Goal: Transaction & Acquisition: Purchase product/service

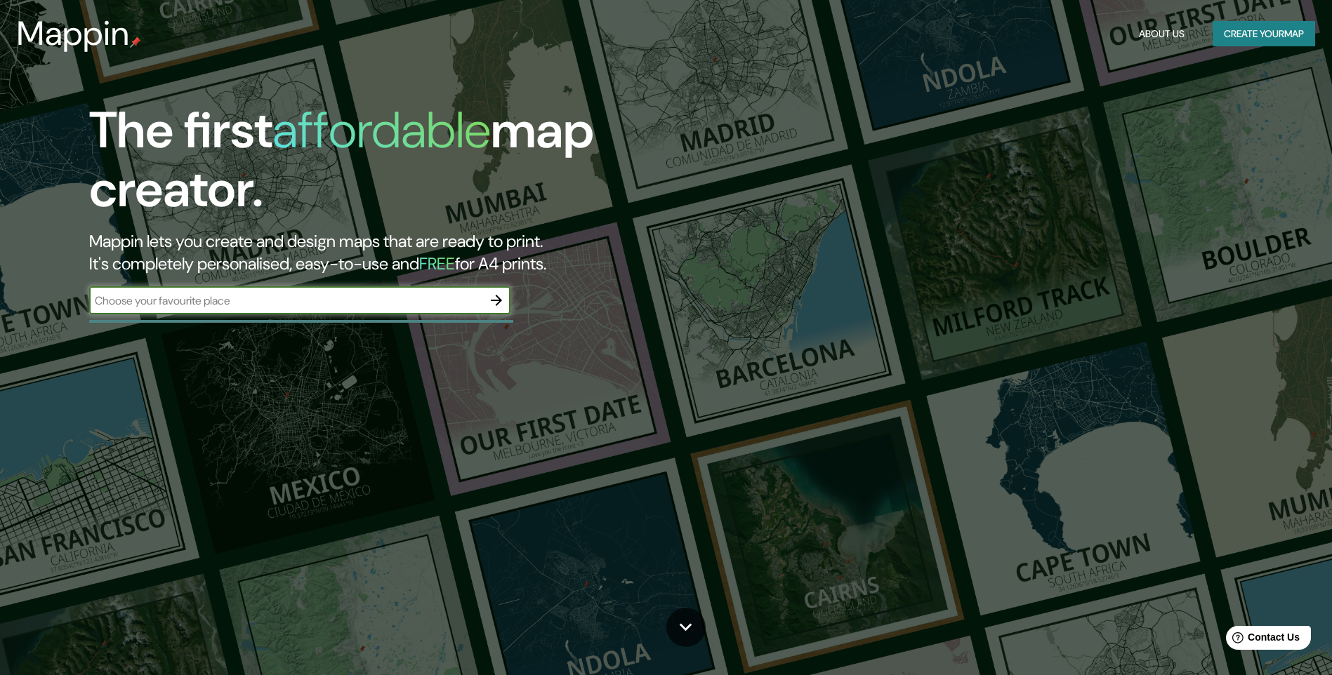
click at [307, 309] on input "text" at bounding box center [285, 301] width 393 height 16
type input "[GEOGRAPHIC_DATA]"
click at [491, 306] on icon "button" at bounding box center [496, 300] width 11 height 11
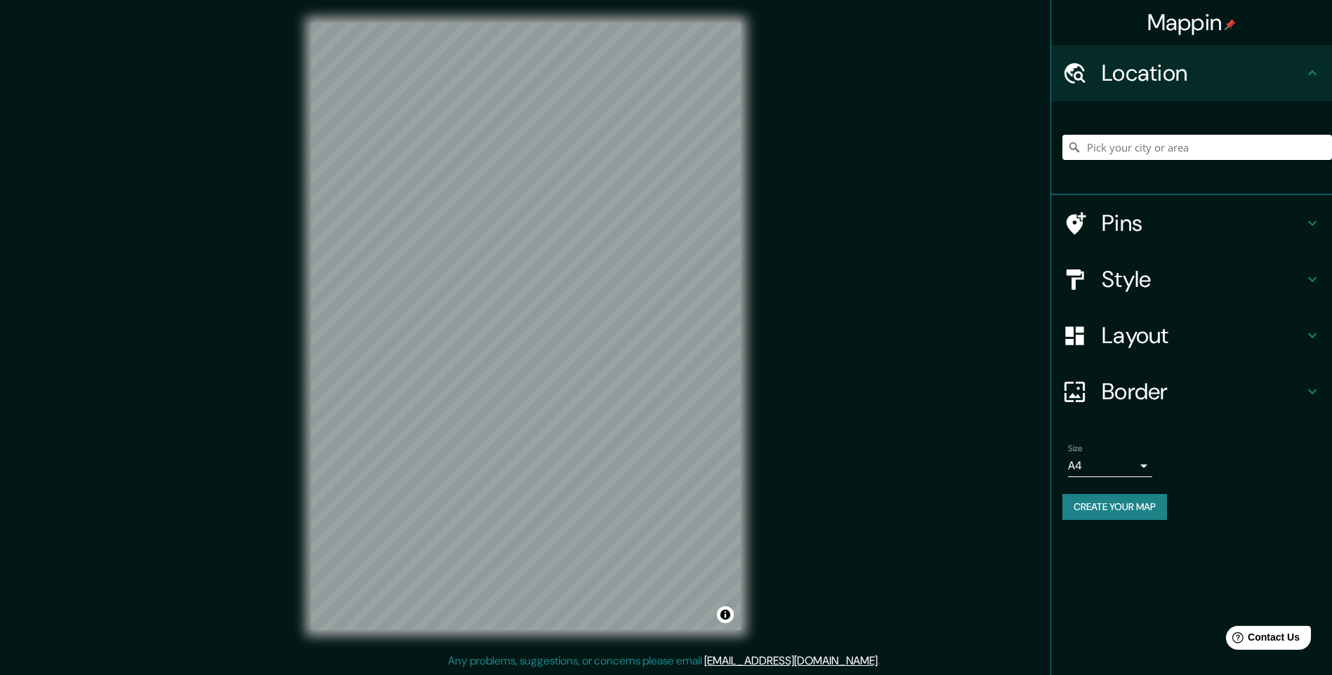
click at [1122, 160] on input "Pick your city or area" at bounding box center [1197, 147] width 270 height 25
type input "[GEOGRAPHIC_DATA]"
click at [1179, 237] on h4 "Pins" at bounding box center [1202, 223] width 202 height 28
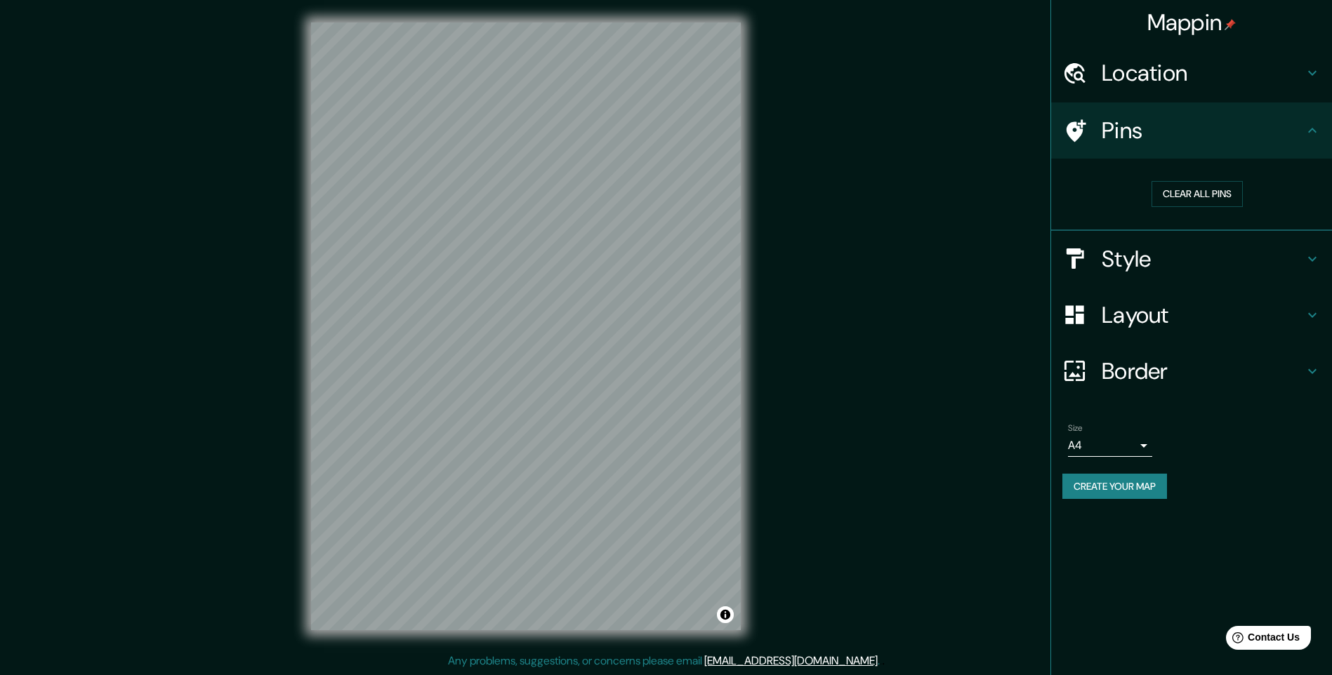
click at [1167, 273] on h4 "Style" at bounding box center [1202, 259] width 202 height 28
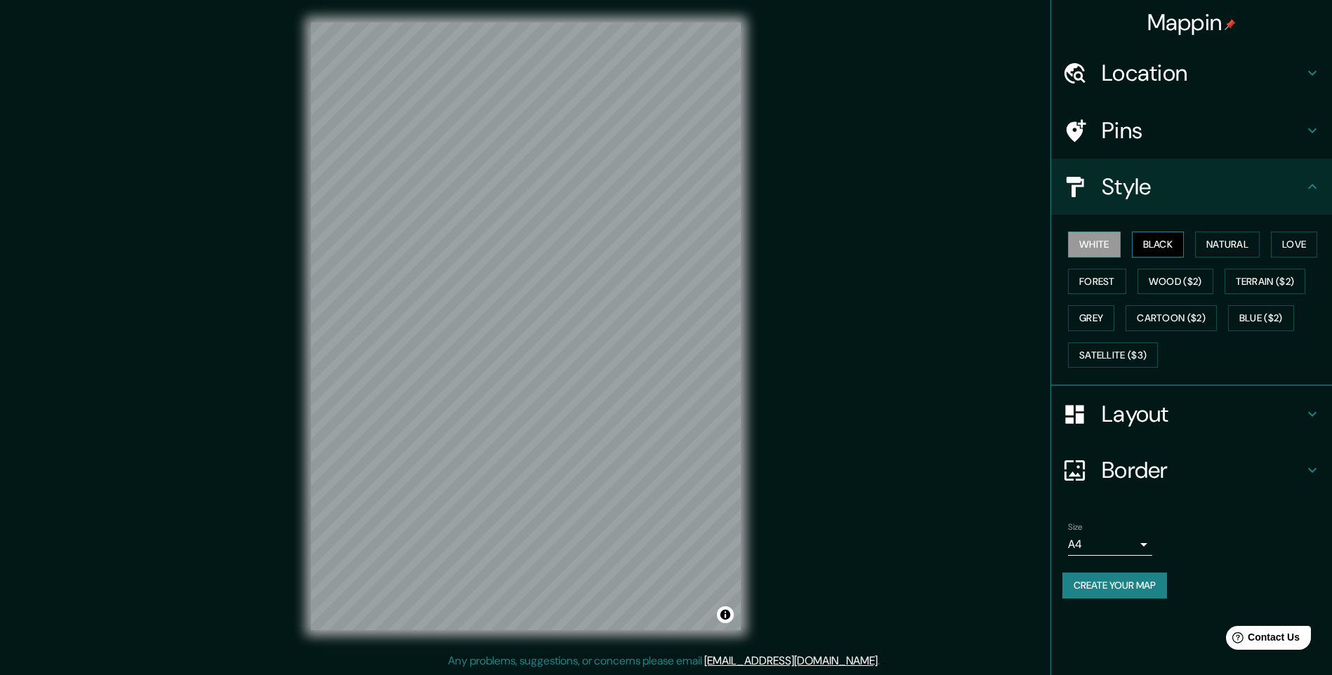
click at [1157, 258] on button "Black" at bounding box center [1158, 245] width 53 height 26
click at [1230, 258] on button "Natural" at bounding box center [1227, 245] width 65 height 26
click at [1271, 258] on button "Love" at bounding box center [1294, 245] width 46 height 26
click at [1126, 295] on button "Forest" at bounding box center [1097, 282] width 58 height 26
click at [1204, 428] on h4 "Layout" at bounding box center [1202, 414] width 202 height 28
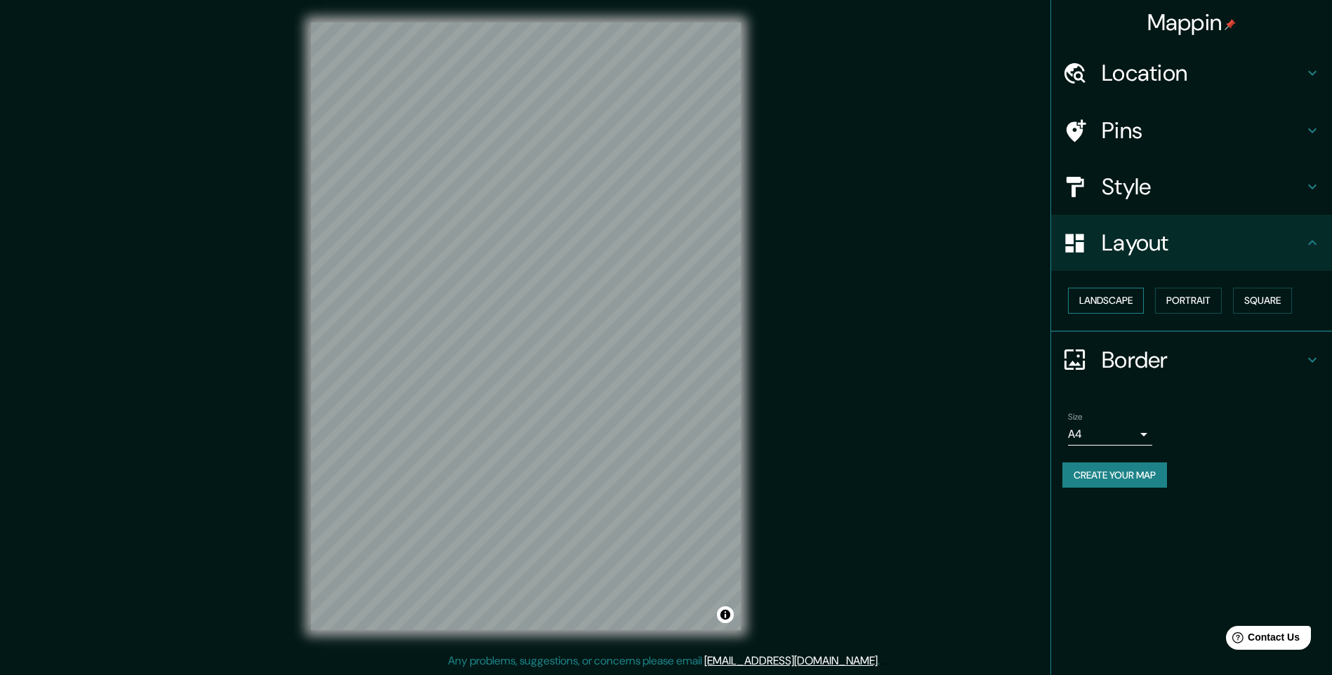
click at [1118, 314] on button "Landscape" at bounding box center [1106, 301] width 76 height 26
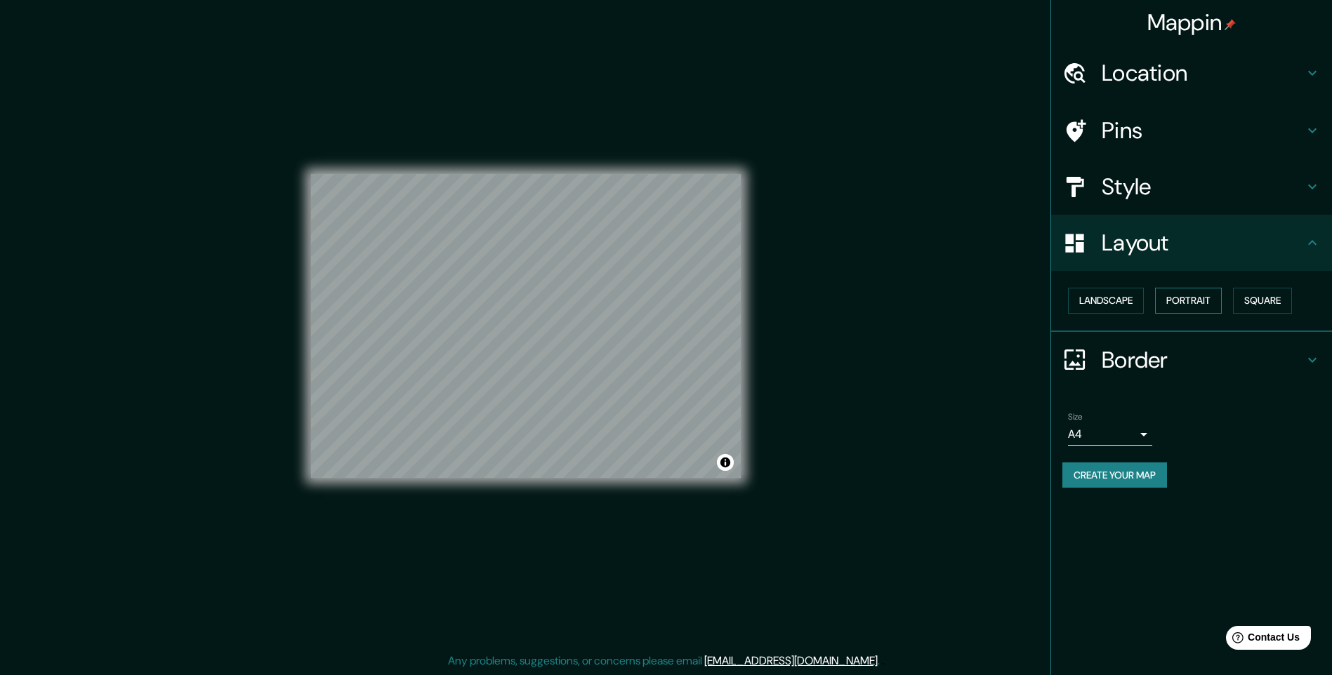
click at [1191, 314] on button "Portrait" at bounding box center [1188, 301] width 67 height 26
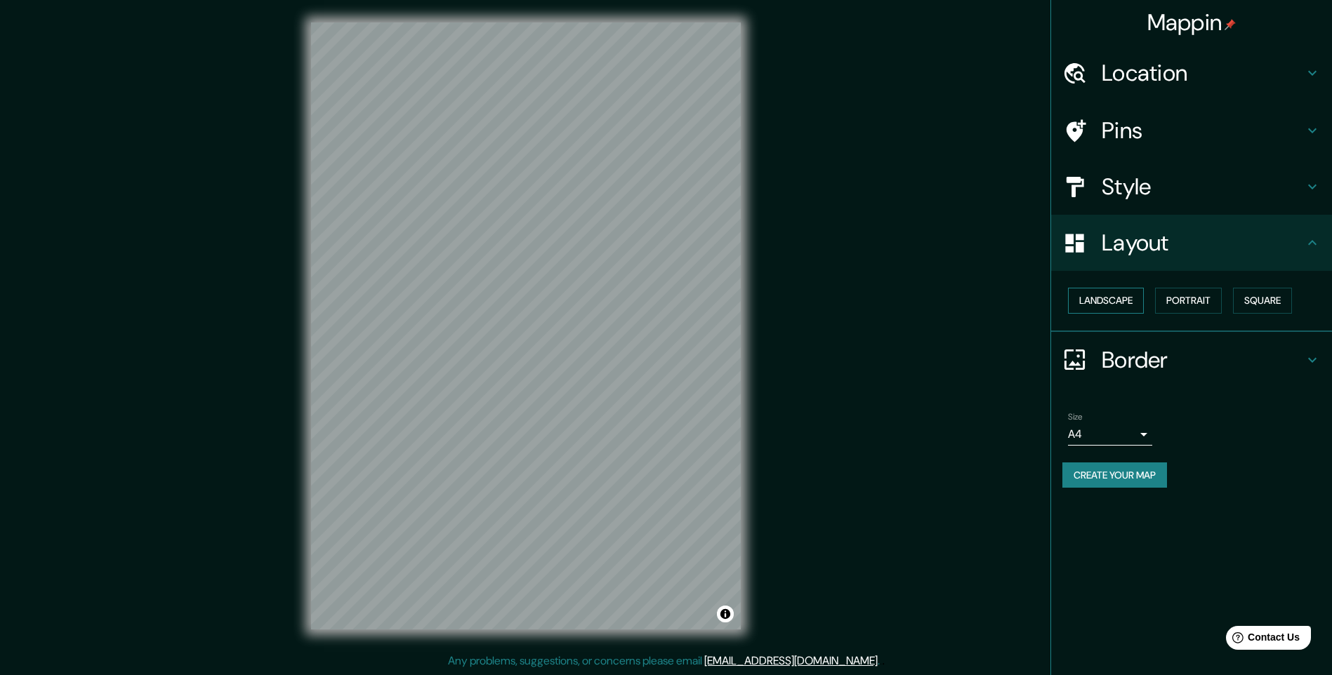
click at [1132, 314] on button "Landscape" at bounding box center [1106, 301] width 76 height 26
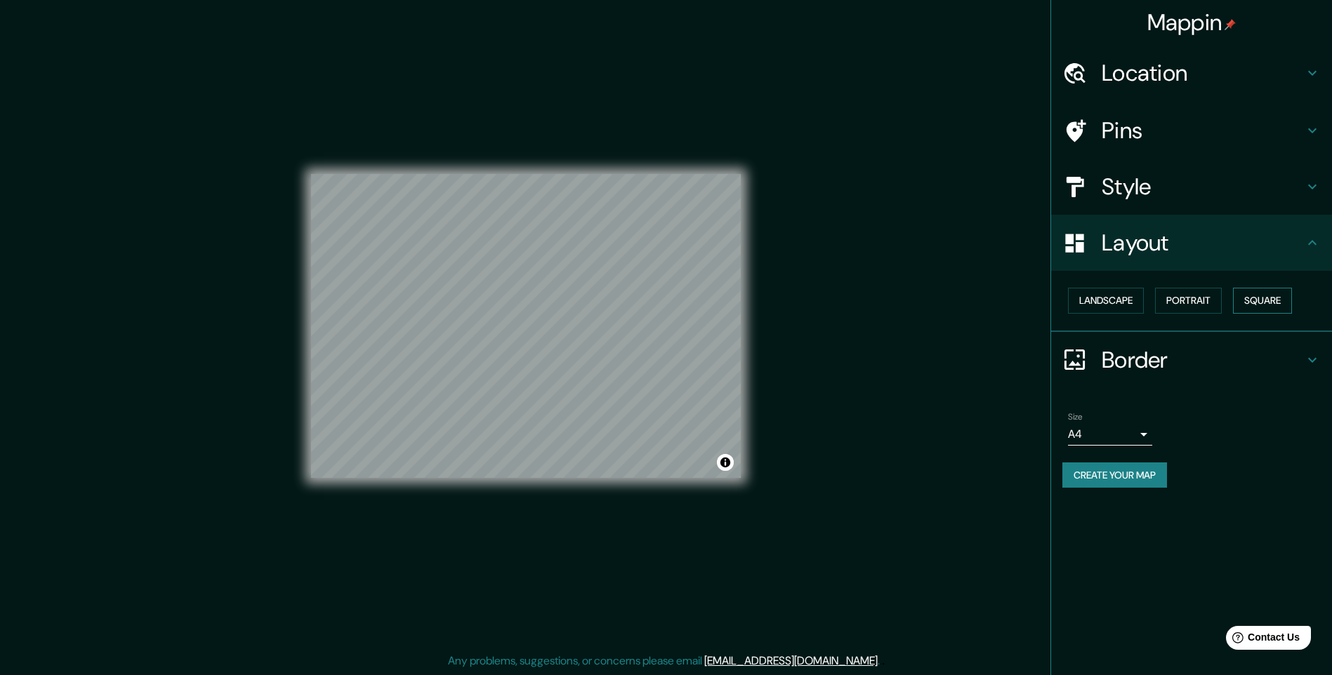
click at [1233, 314] on button "Square" at bounding box center [1262, 301] width 59 height 26
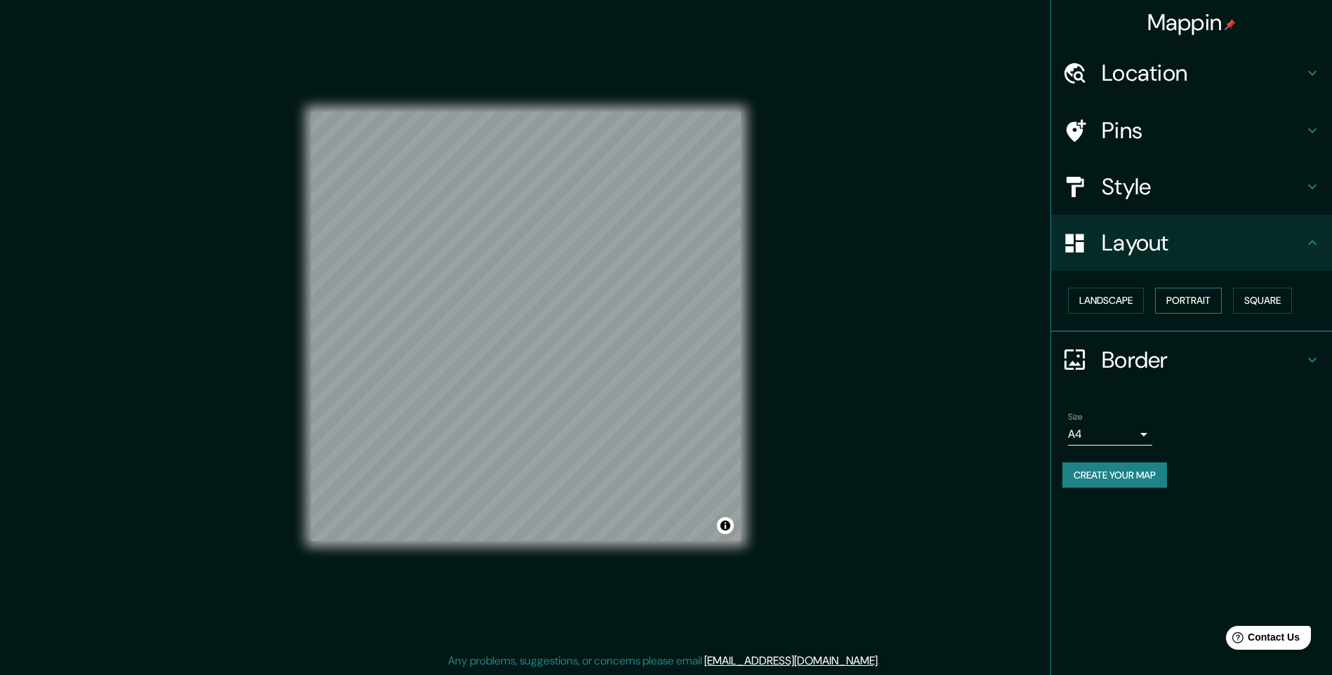
click at [1218, 314] on button "Portrait" at bounding box center [1188, 301] width 67 height 26
